Goal: Task Accomplishment & Management: Complete application form

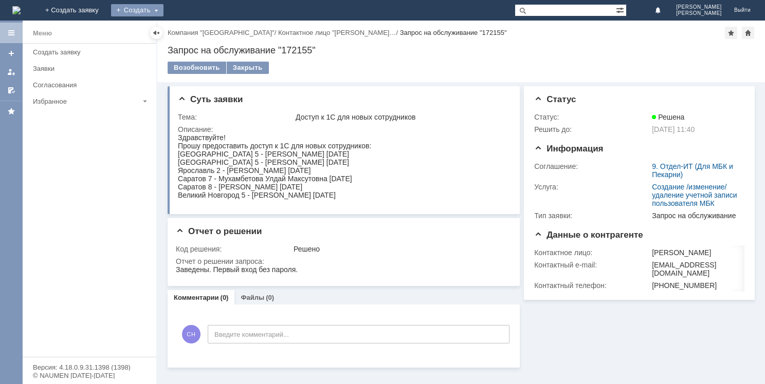
click at [163, 11] on div "Создать" at bounding box center [137, 10] width 52 height 12
click at [191, 28] on link "Заявка" at bounding box center [152, 31] width 78 height 12
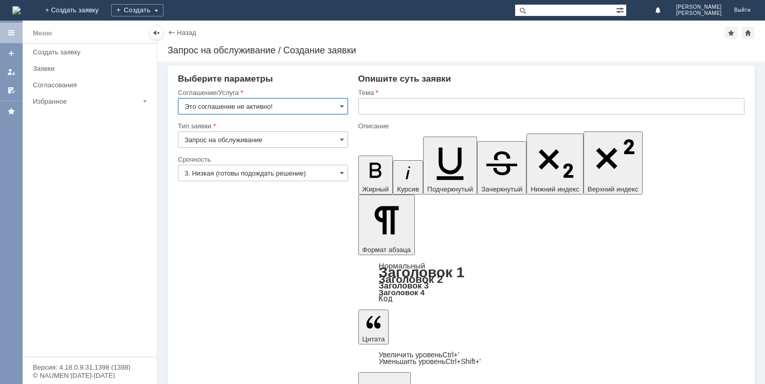
click at [345, 104] on input "Это соглашение не активно!" at bounding box center [263, 106] width 170 height 16
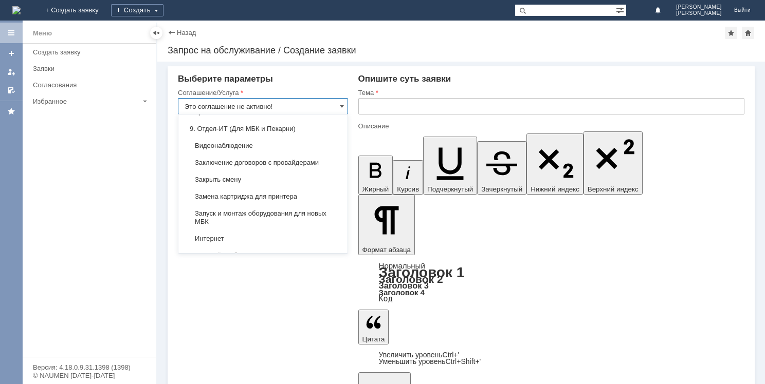
scroll to position [991, 0]
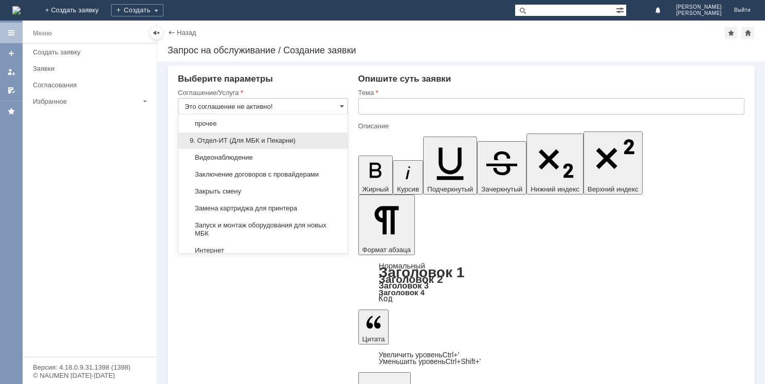
click at [245, 137] on span "9. Отдел-ИТ (Для МБК и Пекарни)" at bounding box center [262, 141] width 157 height 8
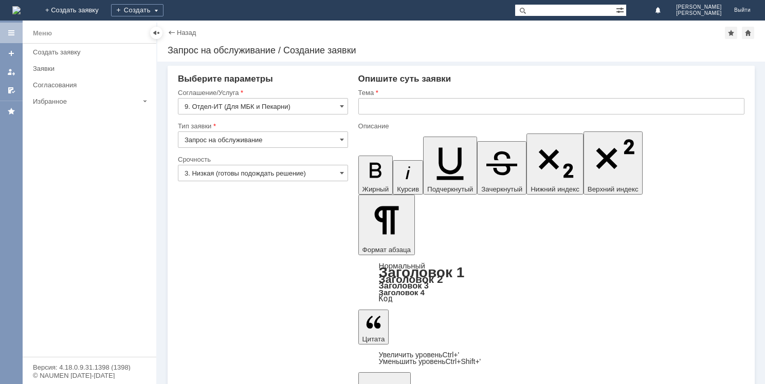
type input "9. Отдел-ИТ (Для МБК и Пекарни)"
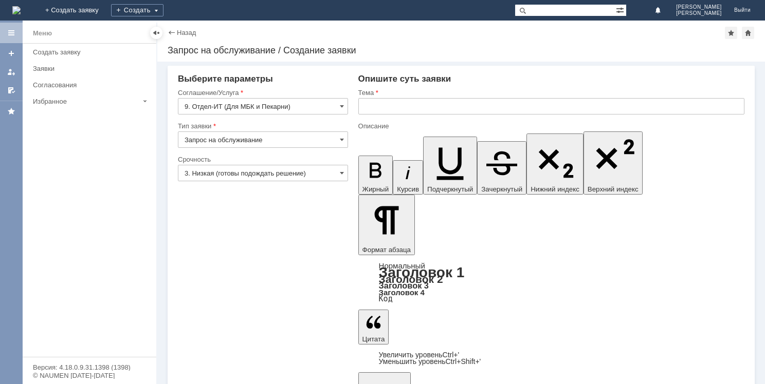
scroll to position [286, 3]
click at [410, 105] on input "text" at bounding box center [551, 106] width 386 height 16
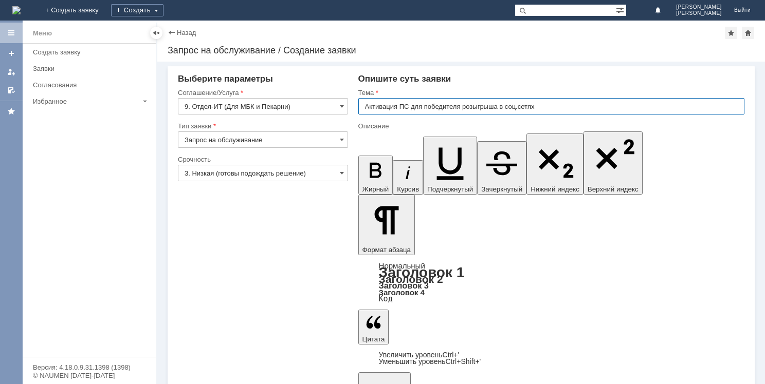
type input "Активация ПС для победителя розыгрыша в соц.сетях"
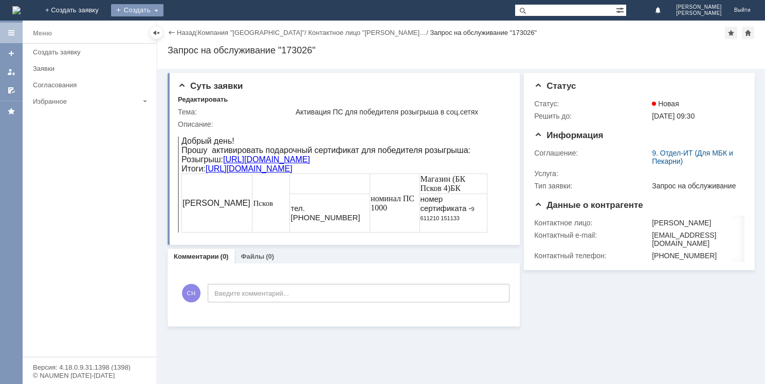
click at [163, 9] on div "Создать" at bounding box center [137, 10] width 52 height 12
click at [191, 25] on link "Заявка" at bounding box center [152, 31] width 78 height 12
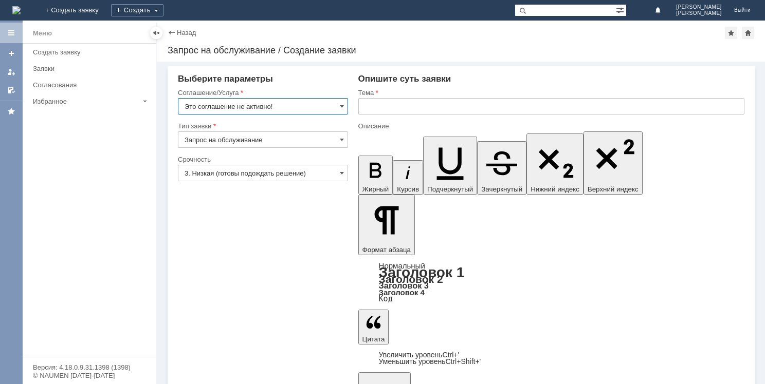
click at [337, 107] on input "Это соглашение не активно!" at bounding box center [263, 106] width 170 height 16
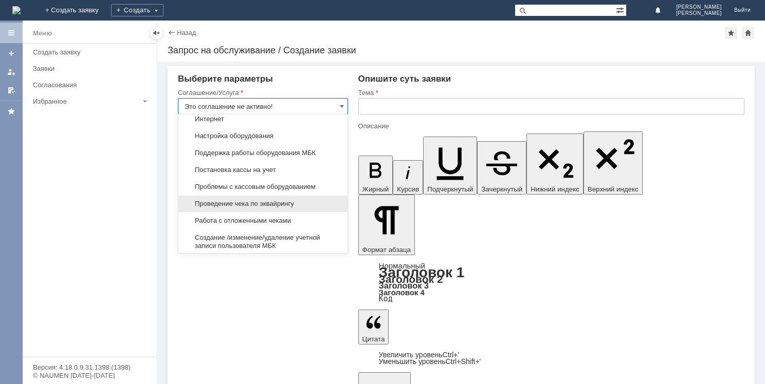
scroll to position [1145, 0]
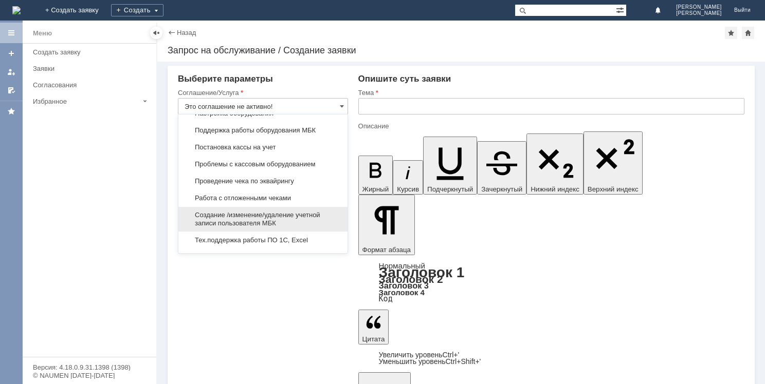
click at [256, 211] on span "Создание /изменение/удаление учетной записи пользователя МБК" at bounding box center [262, 219] width 157 height 16
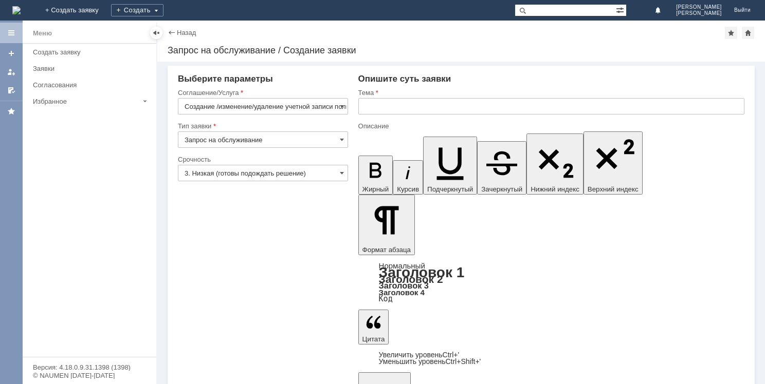
type input "Создание /изменение/удаление учетной записи пользователя МБК"
click at [374, 110] on input "text" at bounding box center [551, 106] width 386 height 16
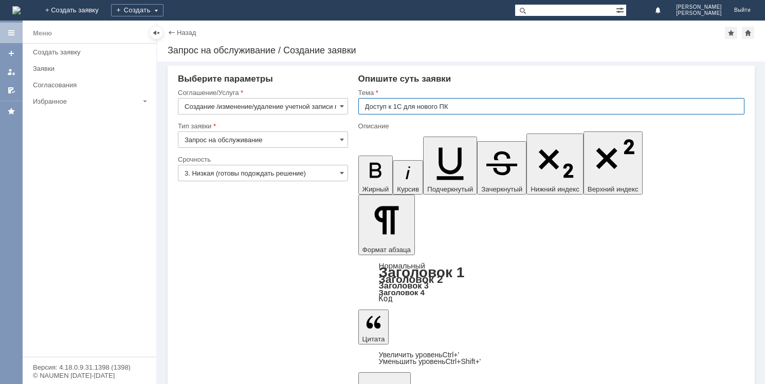
drag, startPoint x: 473, startPoint y: 105, endPoint x: 364, endPoint y: 102, distance: 109.0
click at [364, 102] on input "Доступ к 1С для нового ПК" at bounding box center [551, 106] width 386 height 16
type input "Доступ к 1С для нового ПК"
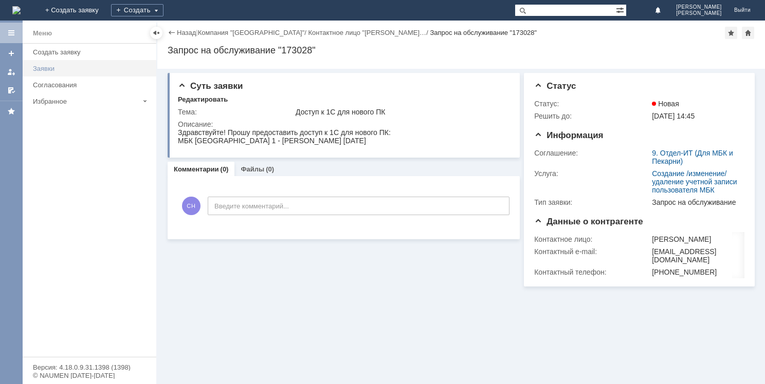
click at [47, 65] on div "Заявки" at bounding box center [91, 69] width 117 height 8
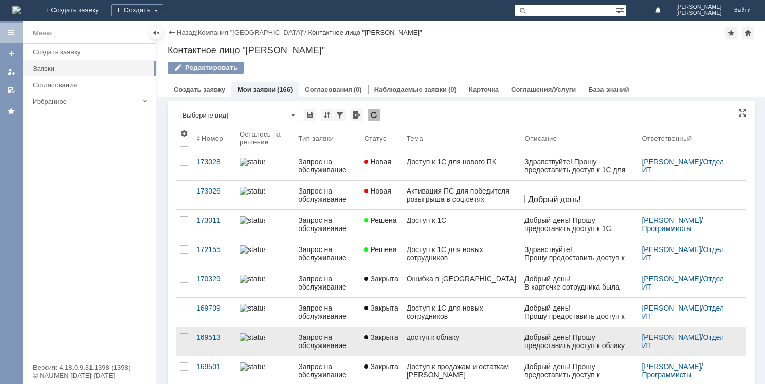
click at [463, 344] on link "доступ к облаку" at bounding box center [461, 341] width 118 height 29
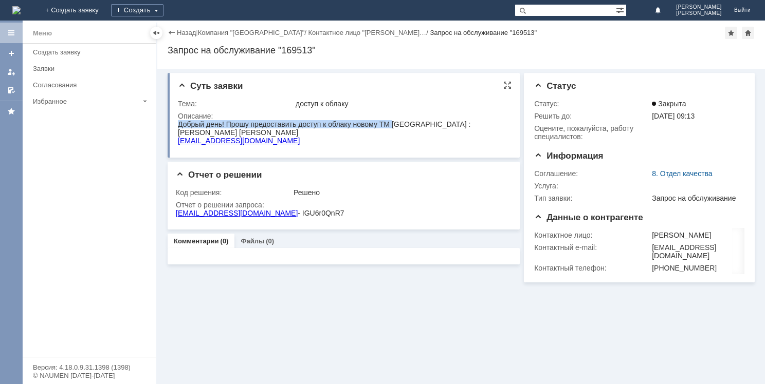
drag, startPoint x: 180, startPoint y: 125, endPoint x: 391, endPoint y: 126, distance: 210.7
click at [391, 126] on div "Добрый день! Прошу предоставить доступ к облаку новому ТМ [GEOGRAPHIC_DATA] :" at bounding box center [324, 124] width 292 height 8
copy div "Добрый день! Прошу предоставить доступ к облаку новому ТМ"
click at [163, 8] on div "Создать" at bounding box center [137, 10] width 52 height 12
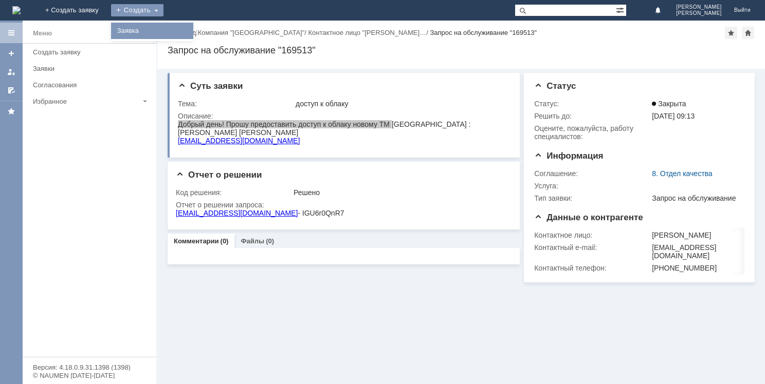
click at [191, 26] on link "Заявка" at bounding box center [152, 31] width 78 height 12
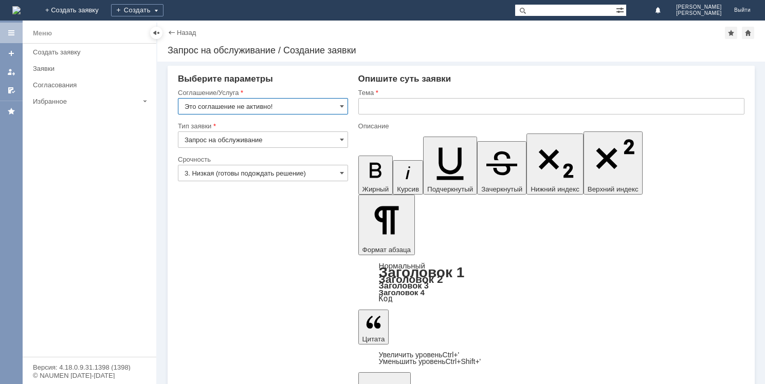
click at [338, 104] on input "Это соглашение не активно!" at bounding box center [263, 106] width 170 height 16
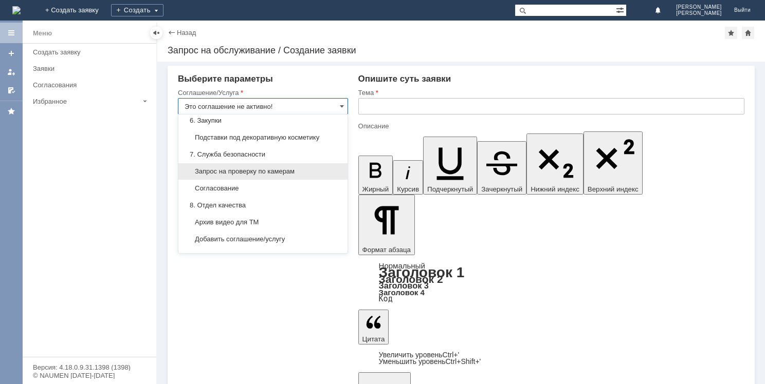
scroll to position [888, 0]
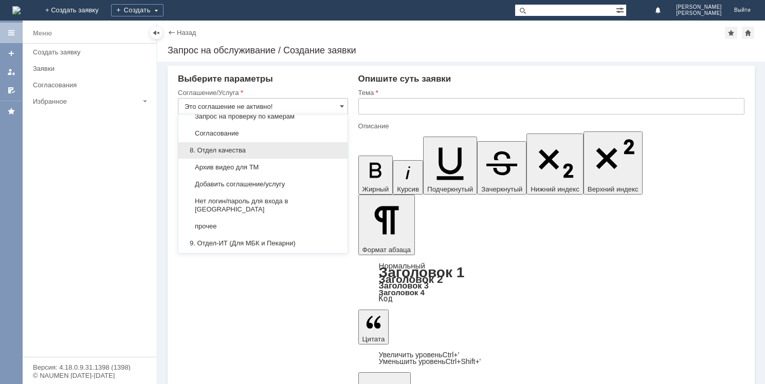
click at [252, 146] on span "8. Отдел качества" at bounding box center [262, 150] width 157 height 8
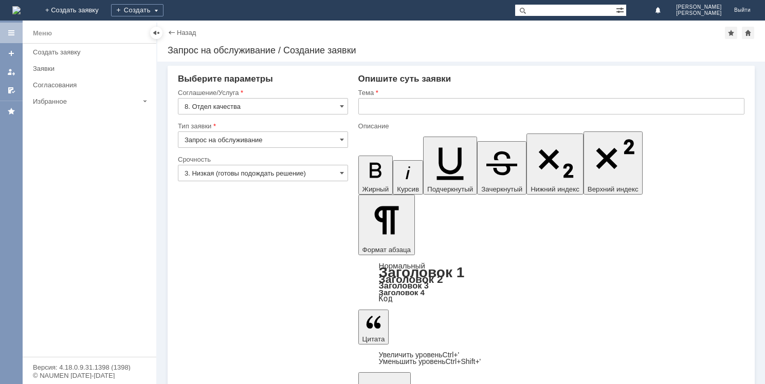
type input "8. Отдел качества"
click at [382, 109] on input "text" at bounding box center [551, 106] width 386 height 16
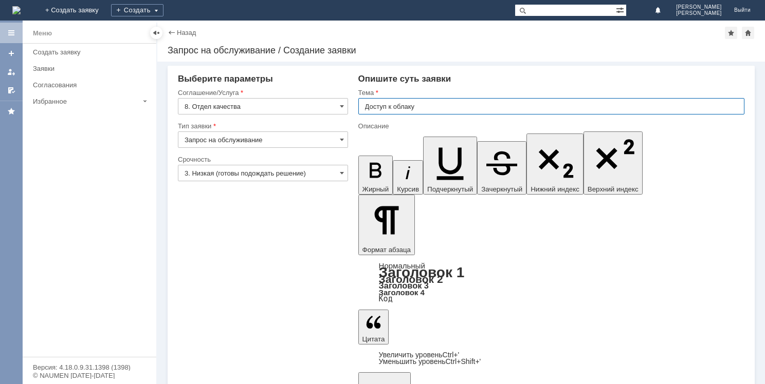
type input "Доступ к облаку"
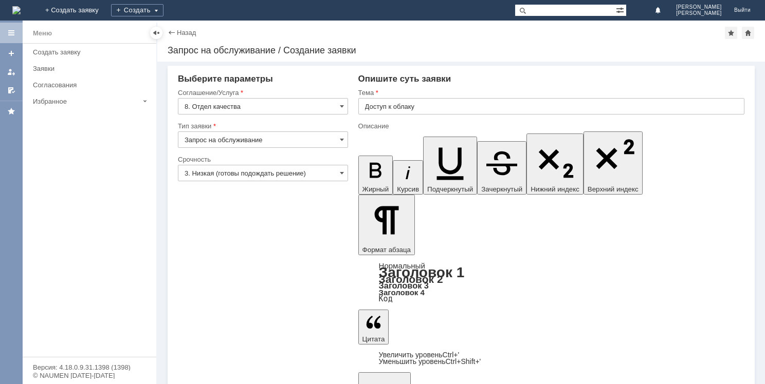
drag, startPoint x: 459, startPoint y: 2627, endPoint x: 544, endPoint y: 2630, distance: 84.8
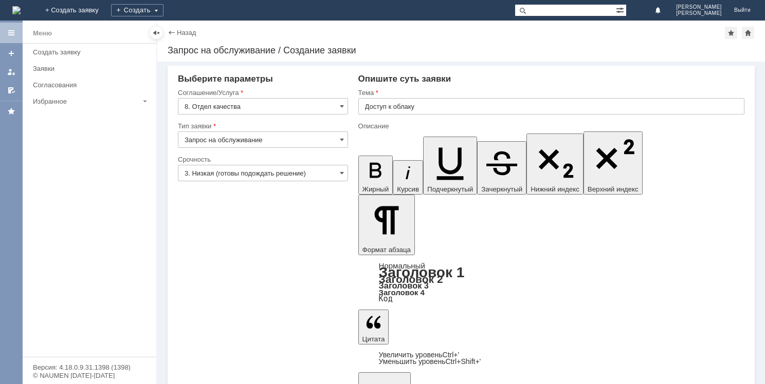
drag, startPoint x: 545, startPoint y: 3082, endPoint x: 536, endPoint y: 3087, distance: 9.9
drag, startPoint x: 552, startPoint y: 3085, endPoint x: 461, endPoint y: 3085, distance: 90.9
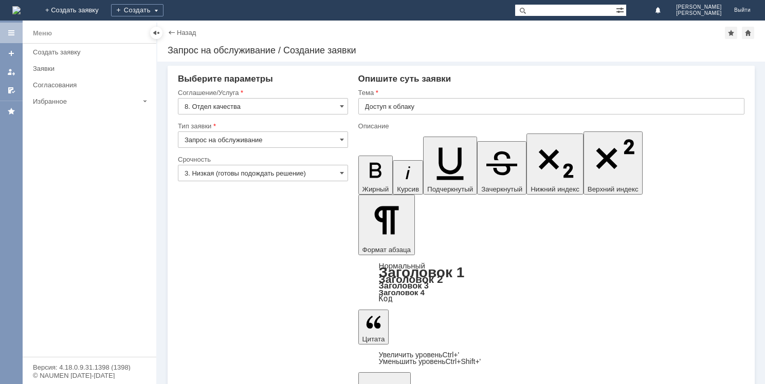
drag, startPoint x: 545, startPoint y: 3085, endPoint x: 459, endPoint y: 3086, distance: 85.3
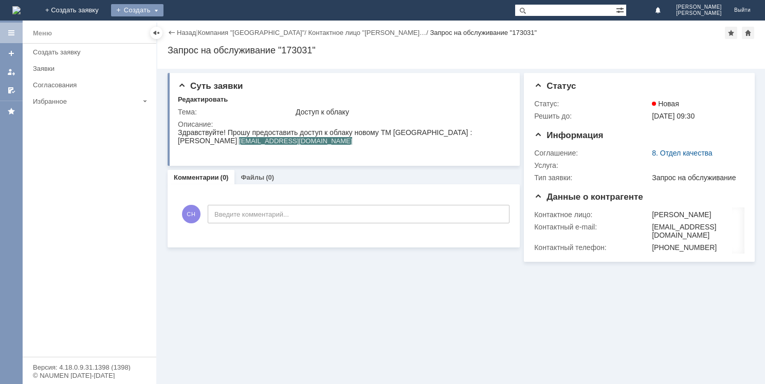
click at [163, 10] on div "Создать" at bounding box center [137, 10] width 52 height 12
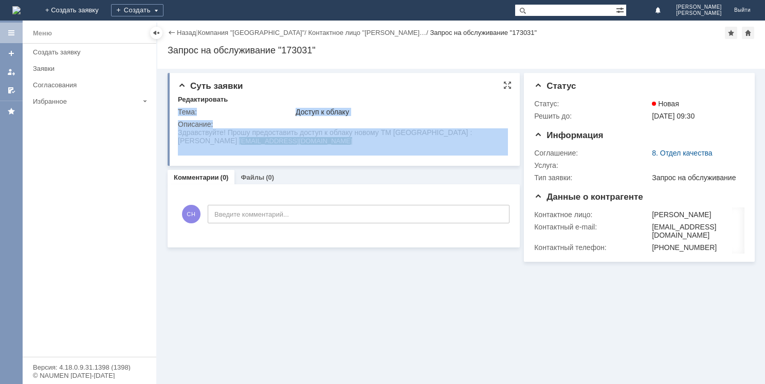
drag, startPoint x: 354, startPoint y: 257, endPoint x: 181, endPoint y: 129, distance: 214.9
drag, startPoint x: 355, startPoint y: 262, endPoint x: 183, endPoint y: 134, distance: 213.8
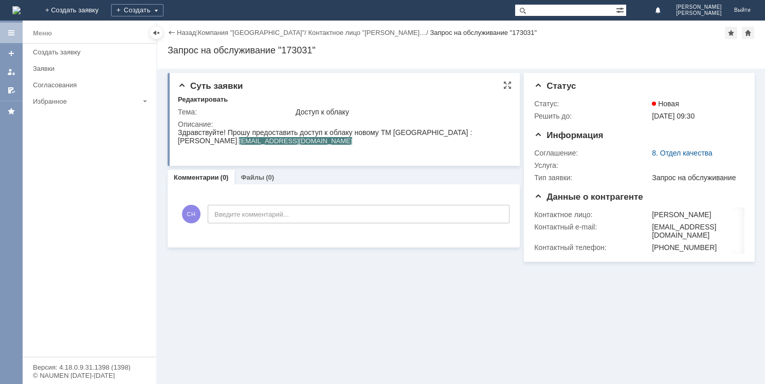
click at [399, 164] on div "Суть заявки Редактировать Тема: Доступ к облаку Описание:" at bounding box center [344, 119] width 352 height 93
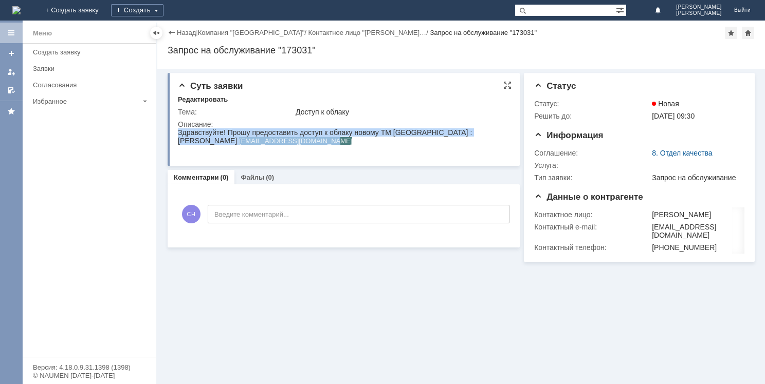
drag, startPoint x: 178, startPoint y: 135, endPoint x: 352, endPoint y: 142, distance: 174.3
click at [352, 142] on body "Здравствуйте! Прошу предоставить доступ к облаку новому ТМ [GEOGRAPHIC_DATA] : …" at bounding box center [325, 140] width 294 height 25
copy body "Здравствуйте! Прошу предоставить доступ к облаку новому ТМ [GEOGRAPHIC_DATA] : …"
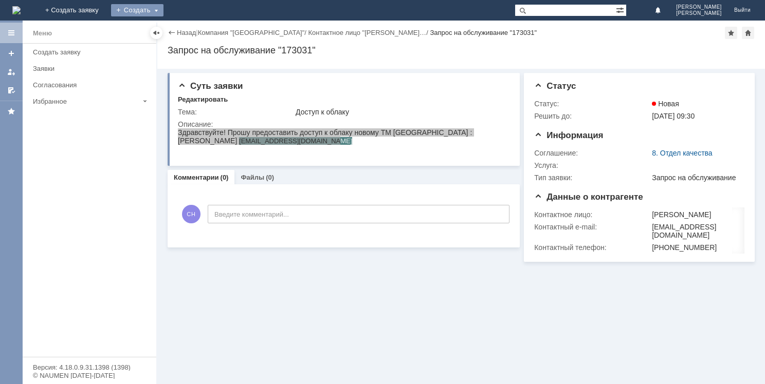
click at [163, 13] on div "Создать" at bounding box center [137, 10] width 52 height 12
click at [191, 29] on link "Заявка" at bounding box center [152, 31] width 78 height 12
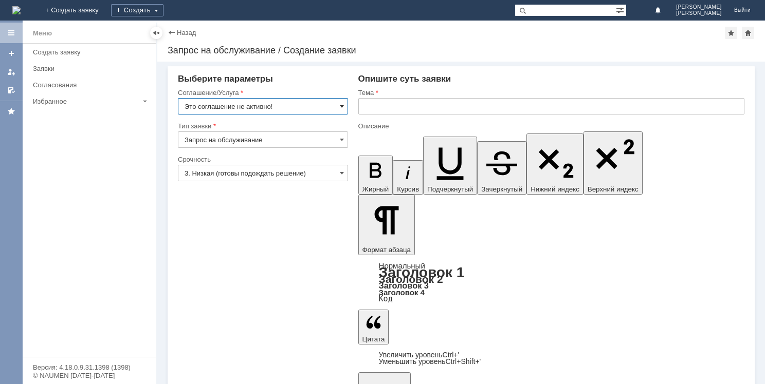
click at [343, 106] on span at bounding box center [342, 106] width 4 height 8
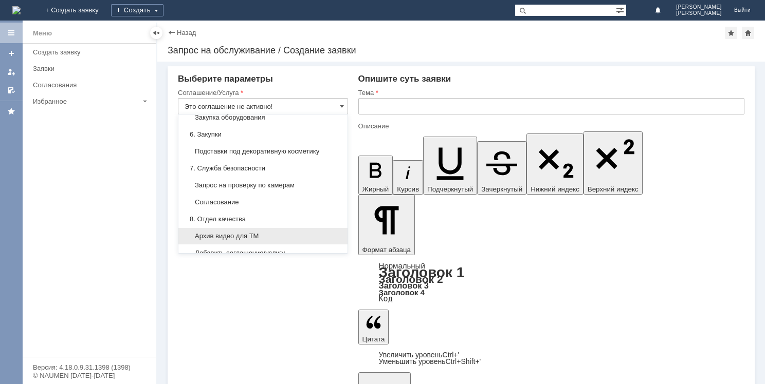
scroll to position [837, 0]
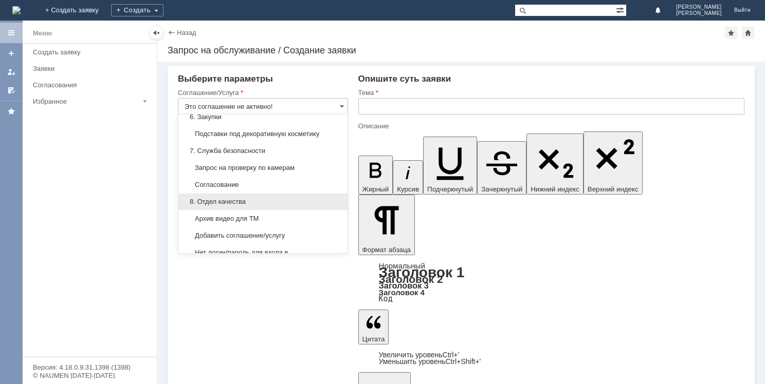
click at [250, 199] on span "8. Отдел качества" at bounding box center [262, 202] width 157 height 8
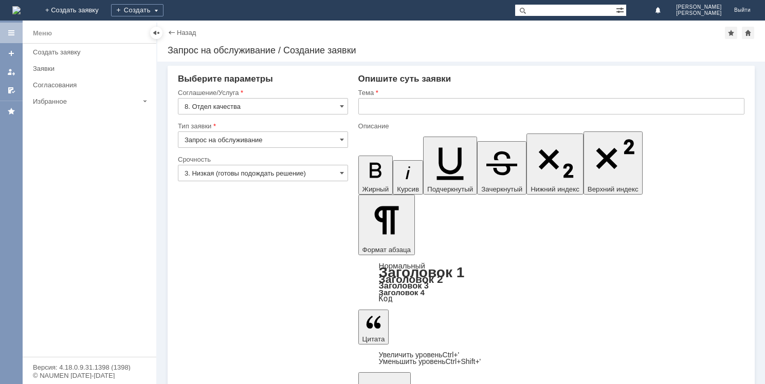
type input "8. Отдел качества"
click at [341, 137] on span at bounding box center [342, 140] width 4 height 8
click at [337, 103] on input "8. Отдел качества" at bounding box center [263, 106] width 170 height 16
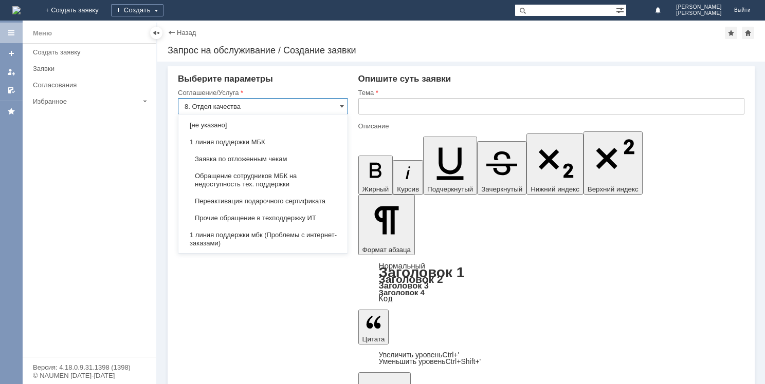
scroll to position [911, 0]
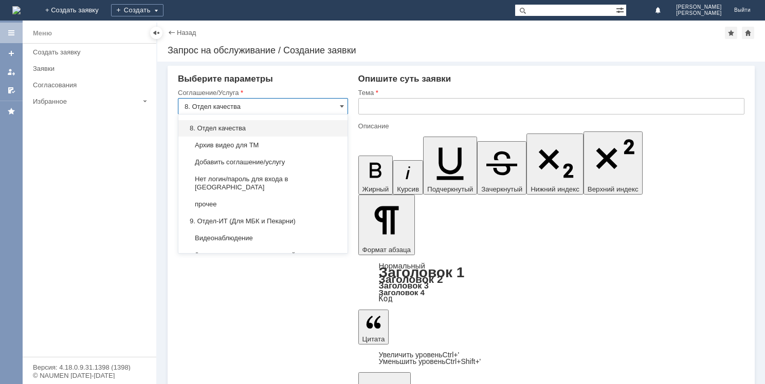
type input "Запрос на обслуживание"
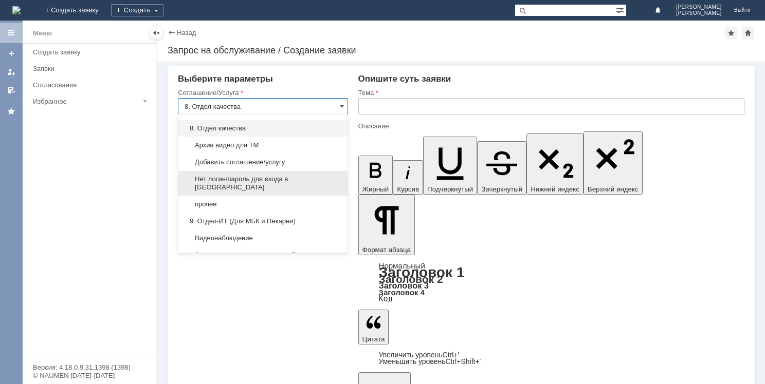
click at [299, 175] on span "Нет логин/пароль для входа в [GEOGRAPHIC_DATA]" at bounding box center [262, 183] width 157 height 16
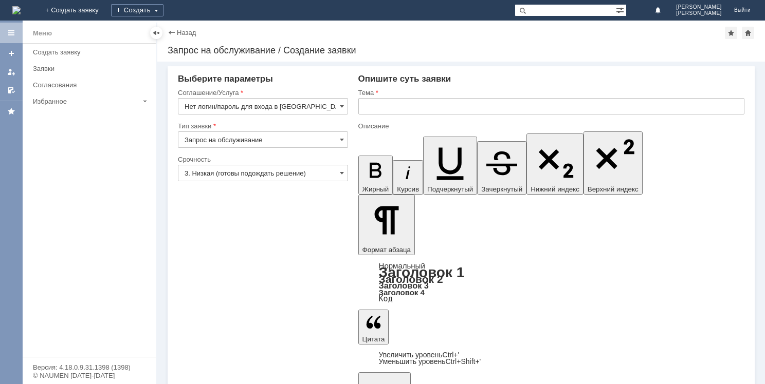
click at [376, 110] on input "text" at bounding box center [551, 106] width 386 height 16
click at [301, 104] on input "Нет логин/пароль для входа в [GEOGRAPHIC_DATA]" at bounding box center [263, 106] width 170 height 16
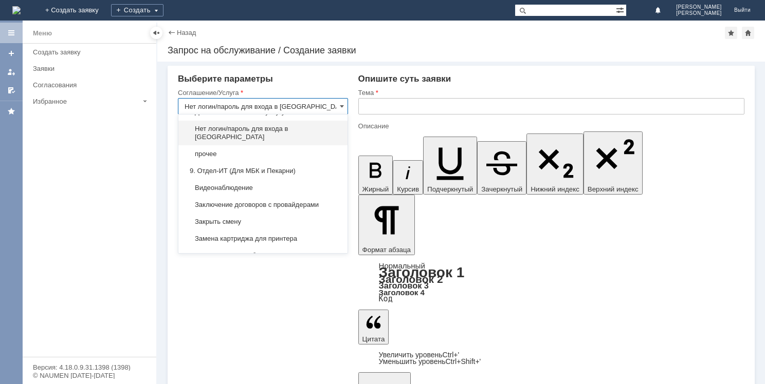
scroll to position [0, 0]
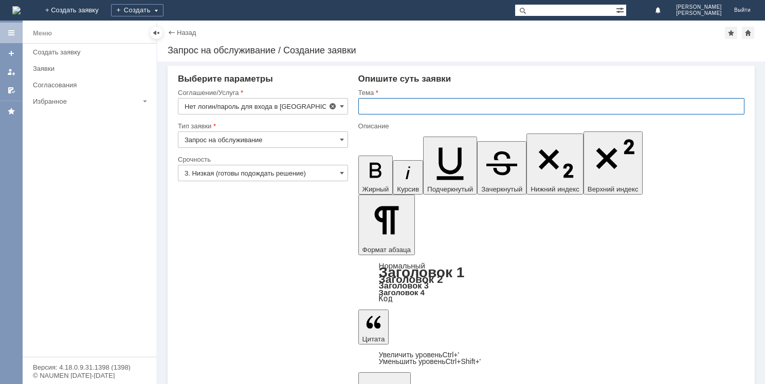
click at [385, 105] on input "text" at bounding box center [551, 106] width 386 height 16
type input "Нет логин/пароль для входа в [GEOGRAPHIC_DATA]"
paste input "Нет логин/пароль для входа в [GEOGRAPHIC_DATA]"
click at [377, 104] on input "Нет логин/пароль для входа в [GEOGRAPHIC_DATA]" at bounding box center [551, 106] width 386 height 16
type input "логин/пароль для входа в [GEOGRAPHIC_DATA]"
